Goal: Task Accomplishment & Management: Complete application form

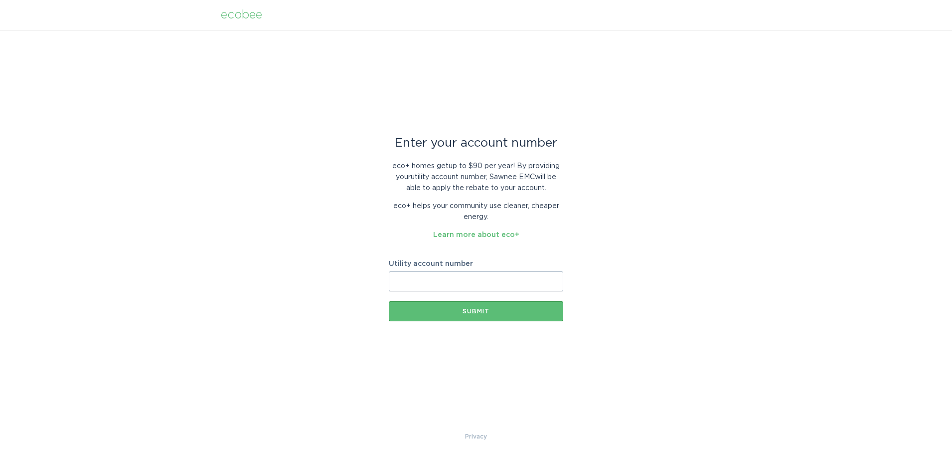
click at [501, 289] on input "Utility account number" at bounding box center [476, 281] width 175 height 20
click at [433, 284] on input "Utility account number" at bounding box center [476, 281] width 175 height 20
paste input "2380340001"
type input "2380340001"
click at [484, 315] on button "Submit" at bounding box center [476, 311] width 175 height 20
